Goal: Information Seeking & Learning: Learn about a topic

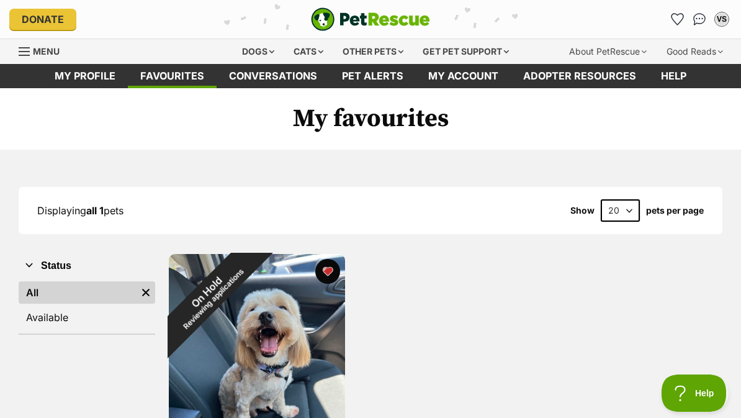
click at [248, 55] on div "Dogs" at bounding box center [258, 51] width 50 height 25
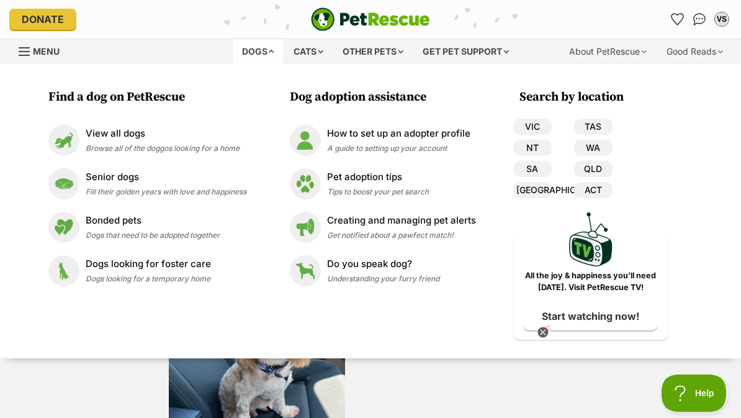
click at [104, 138] on p "View all dogs" at bounding box center [163, 134] width 154 height 14
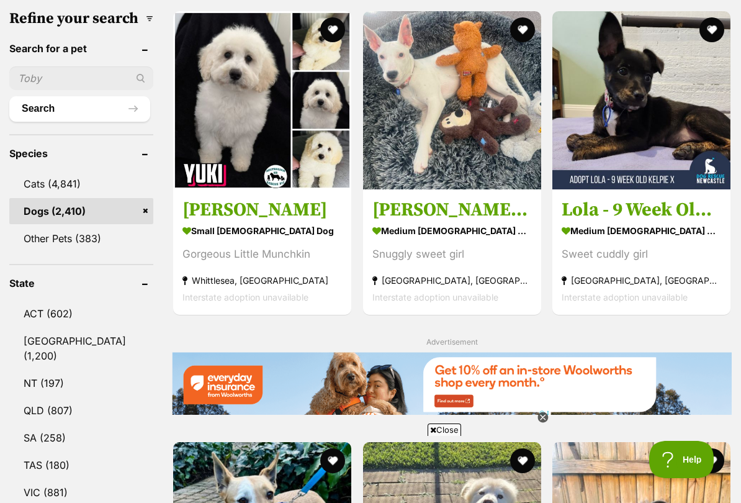
scroll to position [427, 0]
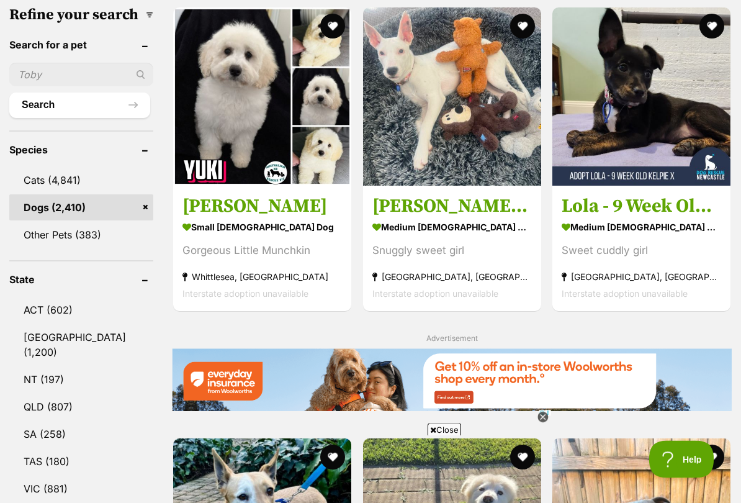
click at [35, 394] on link "QLD (807)" at bounding box center [81, 407] width 144 height 26
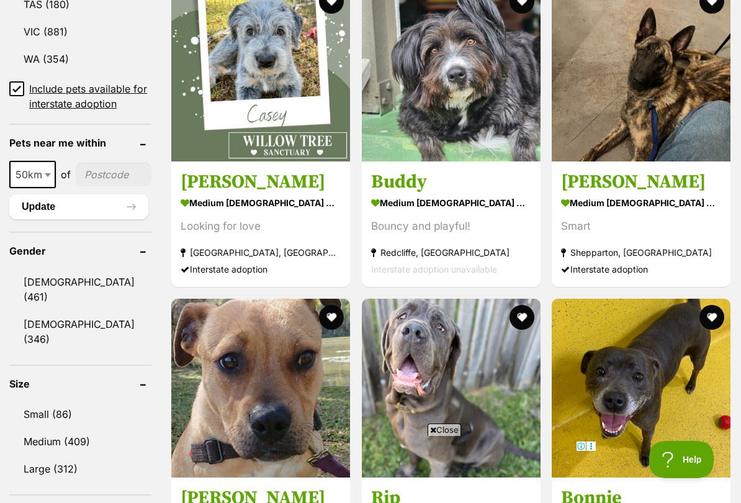
scroll to position [890, 0]
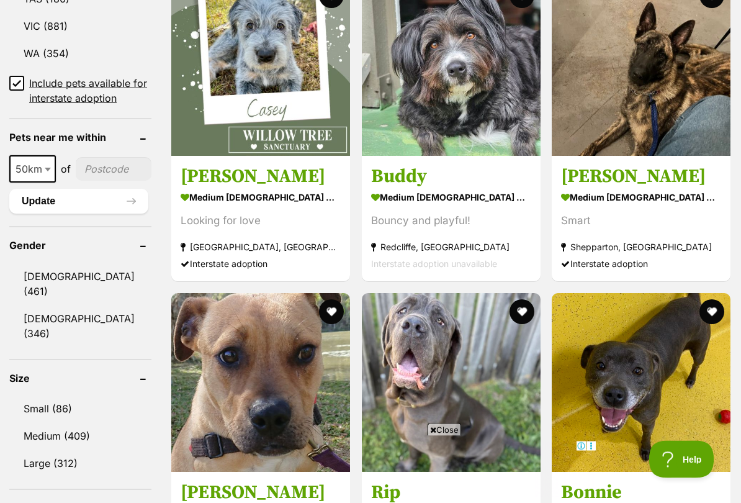
click at [41, 396] on link "Small (86)" at bounding box center [80, 409] width 142 height 26
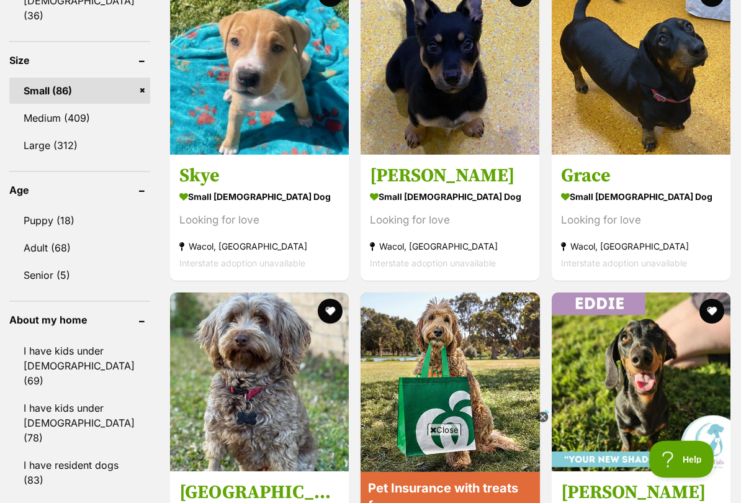
scroll to position [1210, 0]
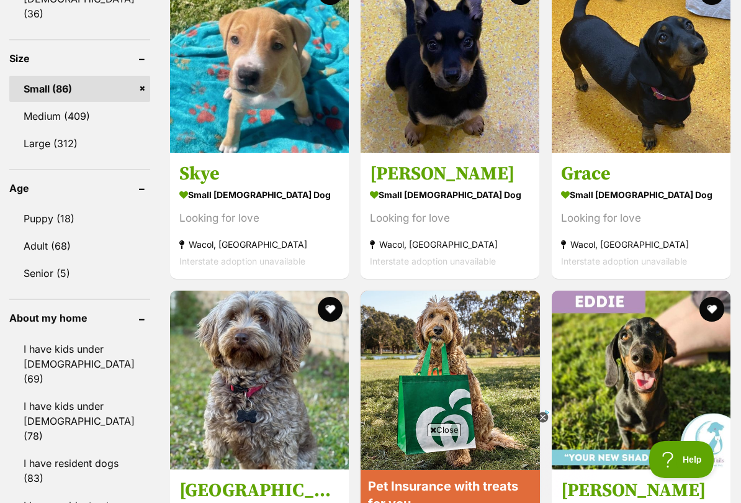
click at [57, 233] on link "Adult (68)" at bounding box center [79, 246] width 141 height 26
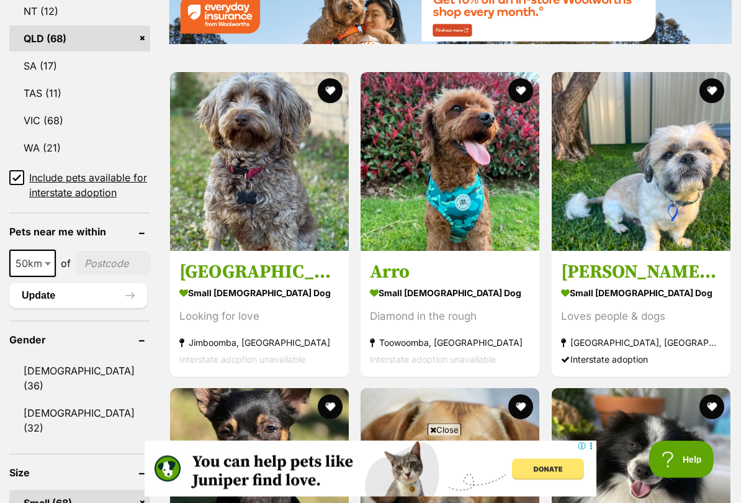
scroll to position [796, 0]
click at [199, 183] on img at bounding box center [259, 161] width 179 height 179
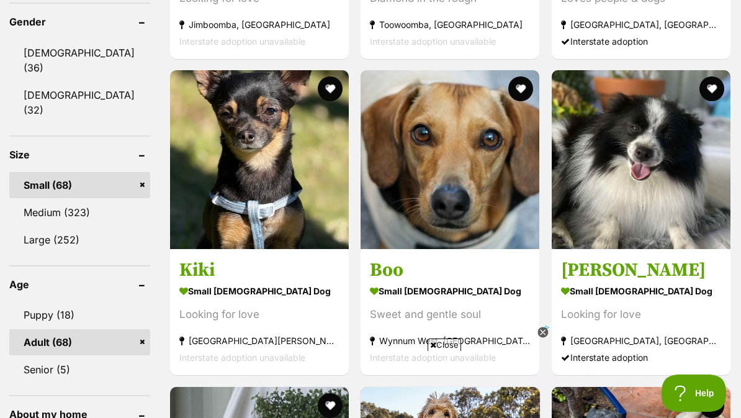
scroll to position [1113, 0]
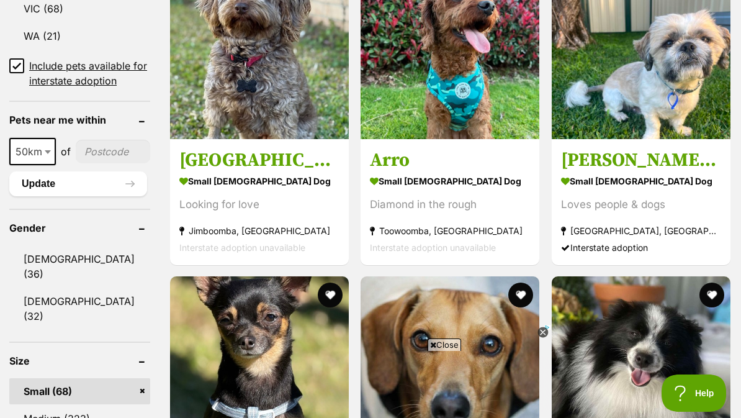
click at [100, 163] on input"] "postcode" at bounding box center [113, 152] width 75 height 24
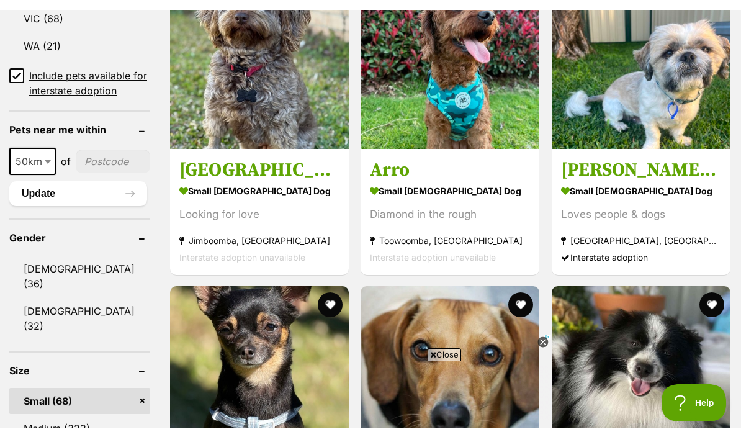
scroll to position [907, 0]
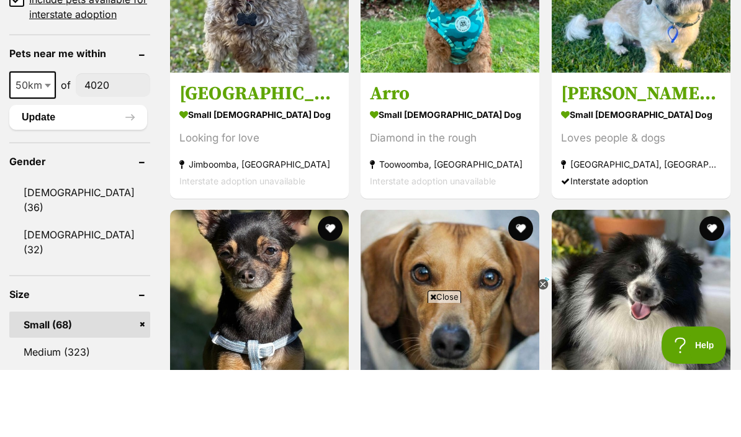
type input"] "4020"
click at [35, 172] on button "Update" at bounding box center [78, 184] width 138 height 25
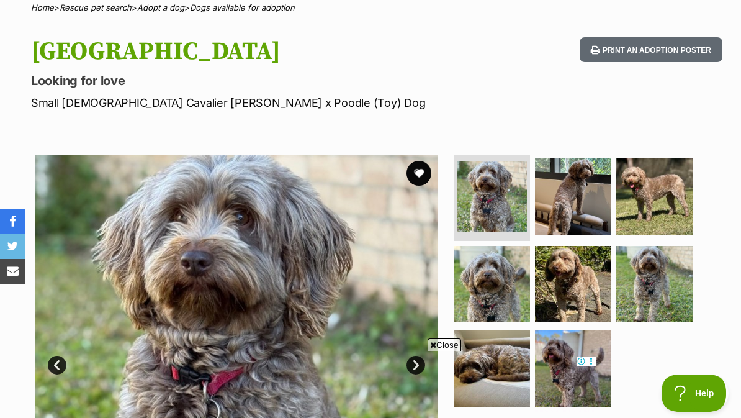
scroll to position [102, 0]
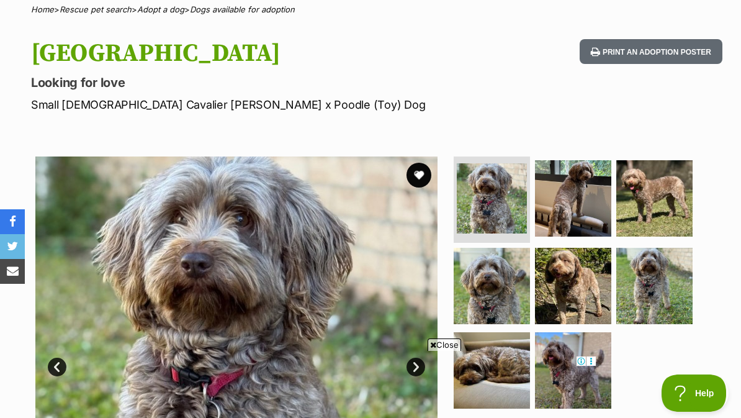
click at [578, 205] on img at bounding box center [573, 198] width 76 height 76
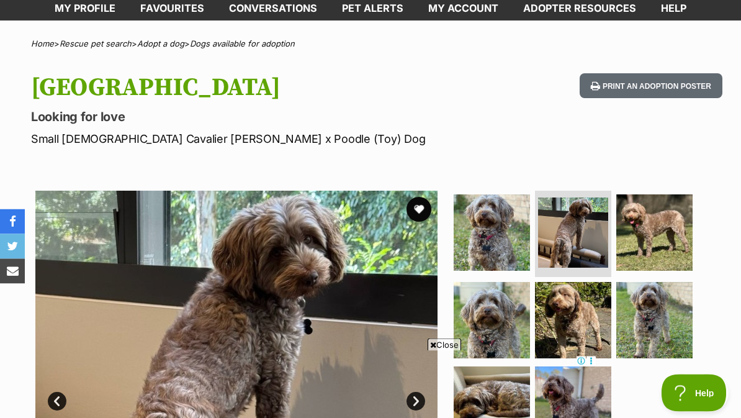
scroll to position [32, 0]
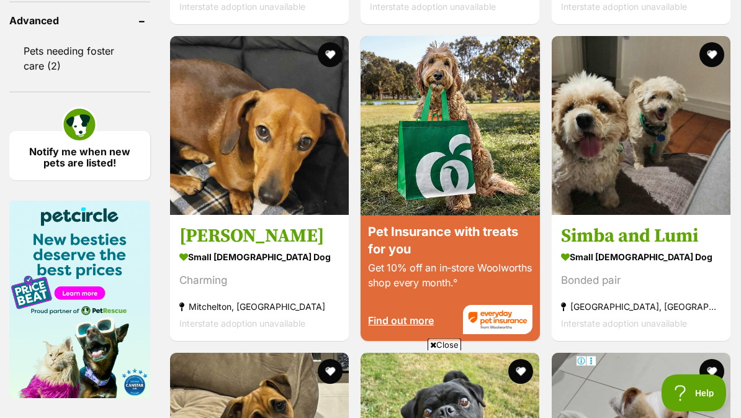
scroll to position [1465, 0]
click at [694, 194] on img at bounding box center [641, 125] width 179 height 179
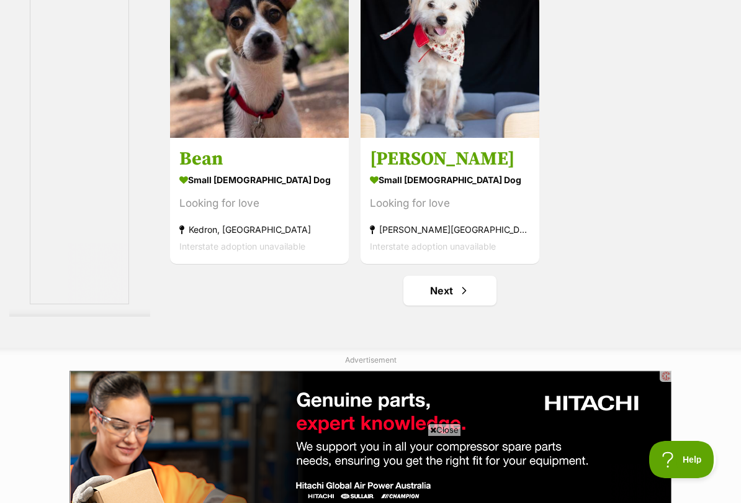
scroll to position [2535, 0]
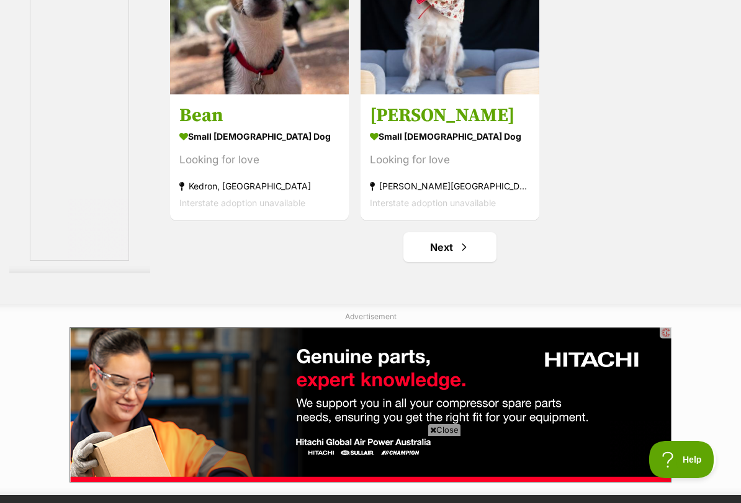
click at [467, 262] on link "Next" at bounding box center [450, 247] width 93 height 30
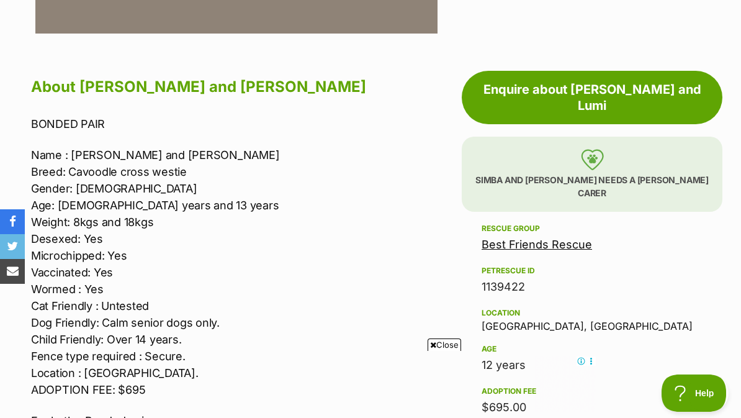
scroll to position [639, 0]
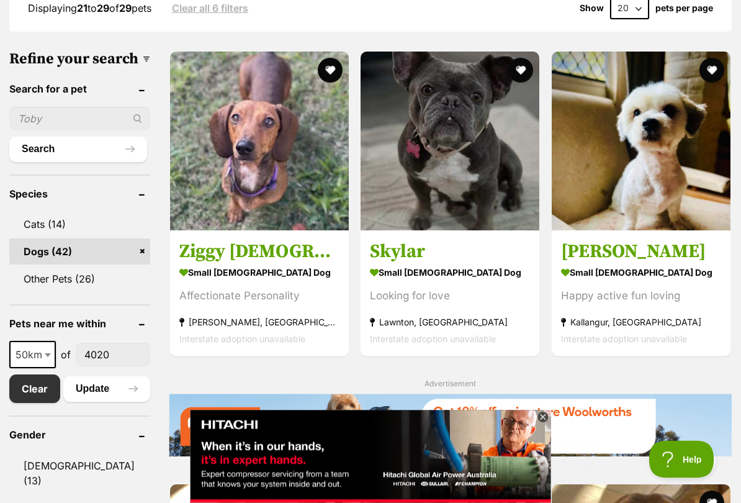
scroll to position [384, 0]
click at [659, 189] on img at bounding box center [641, 141] width 179 height 179
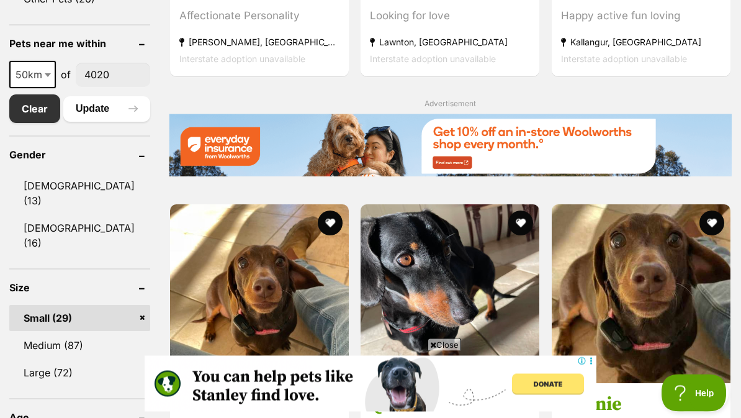
scroll to position [650, 0]
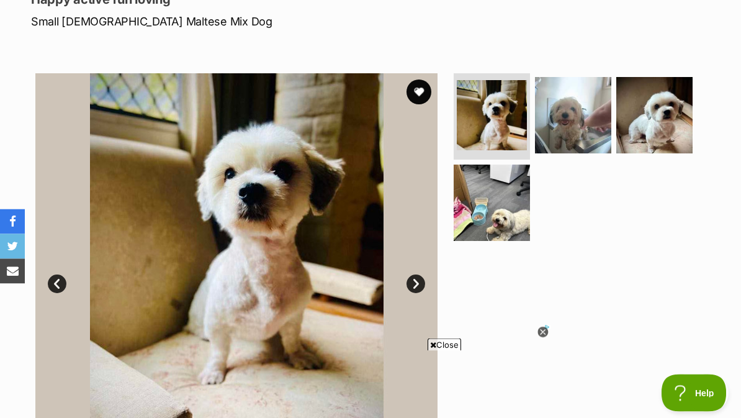
scroll to position [185, 0]
click at [512, 141] on img at bounding box center [492, 115] width 70 height 70
click at [596, 124] on img at bounding box center [573, 115] width 76 height 76
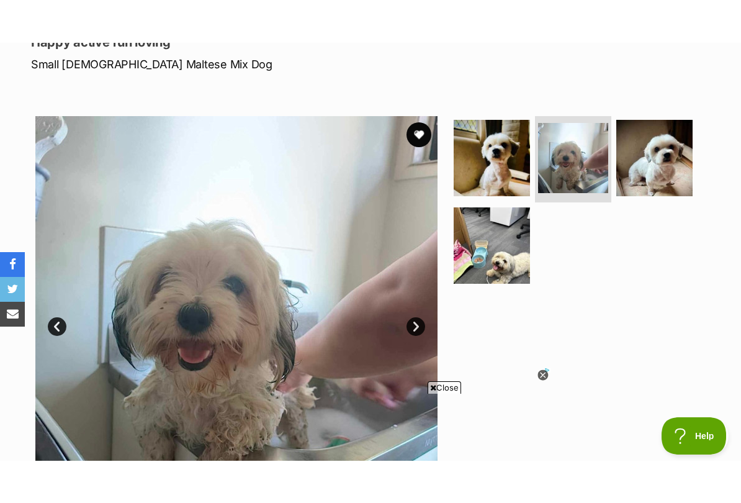
scroll to position [189, 0]
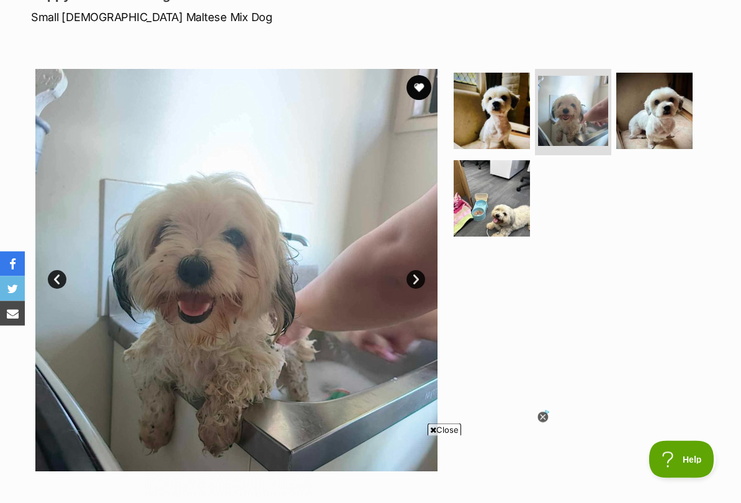
click at [419, 282] on link "Next" at bounding box center [416, 280] width 19 height 19
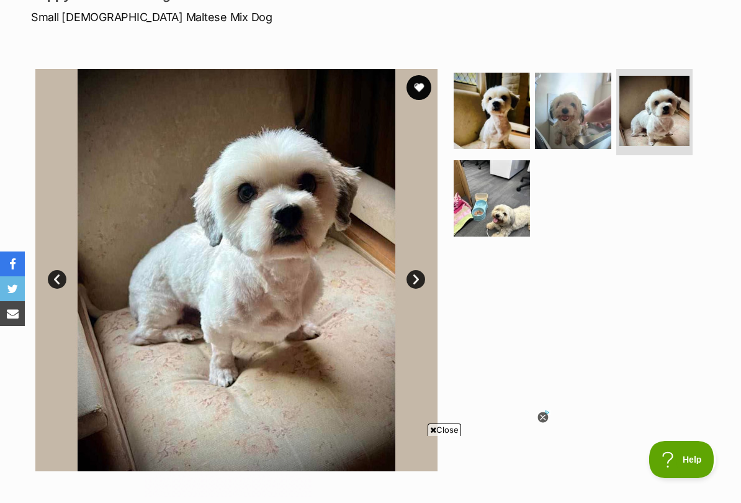
click at [420, 276] on link "Next" at bounding box center [416, 279] width 19 height 19
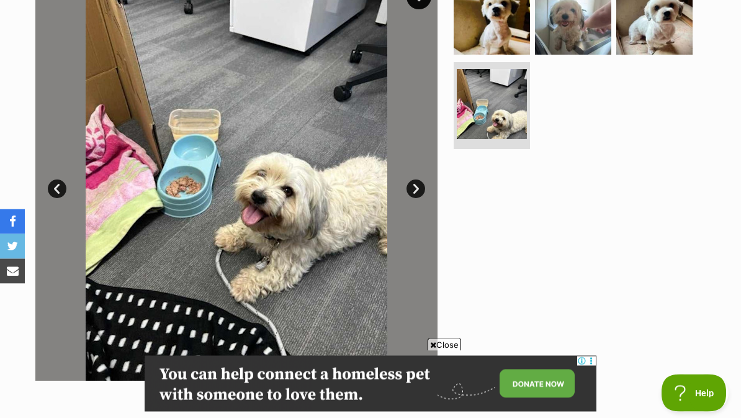
scroll to position [249, 0]
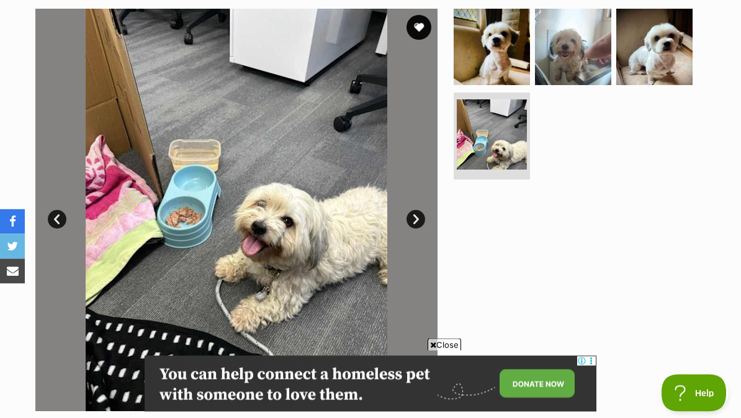
click at [420, 214] on link "Next" at bounding box center [416, 220] width 19 height 19
